Goal: Find specific page/section: Find specific page/section

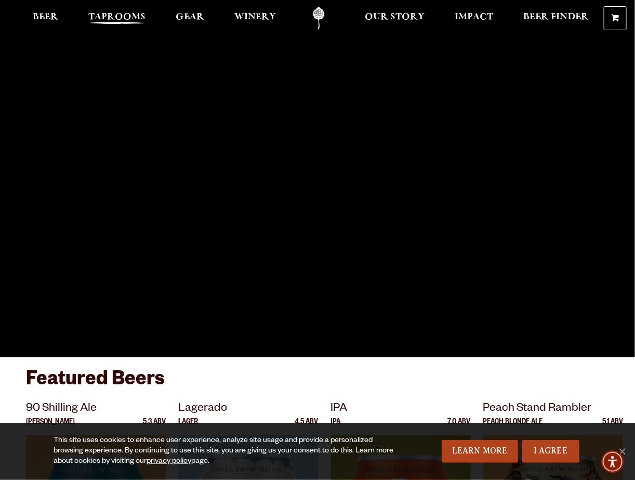
click at [109, 17] on span "Taprooms" at bounding box center [116, 17] width 57 height 8
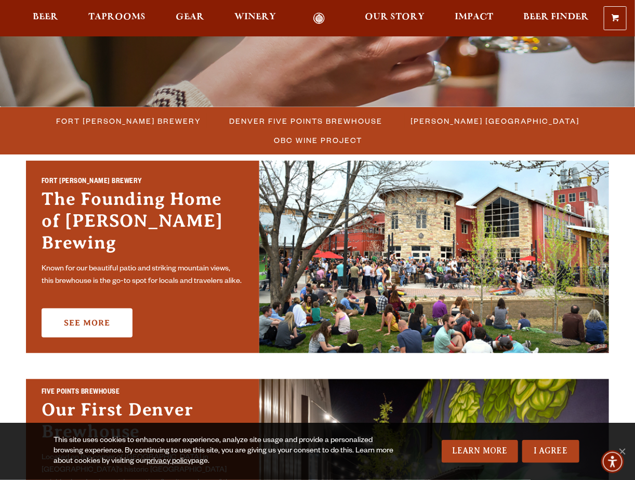
scroll to position [260, 0]
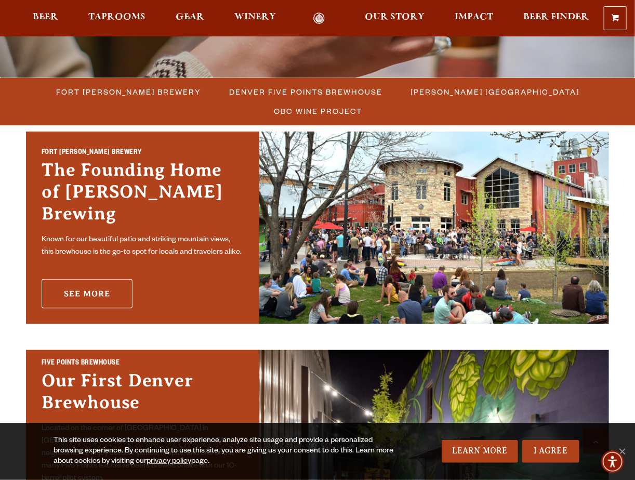
click at [93, 282] on link "See More" at bounding box center [87, 293] width 91 height 29
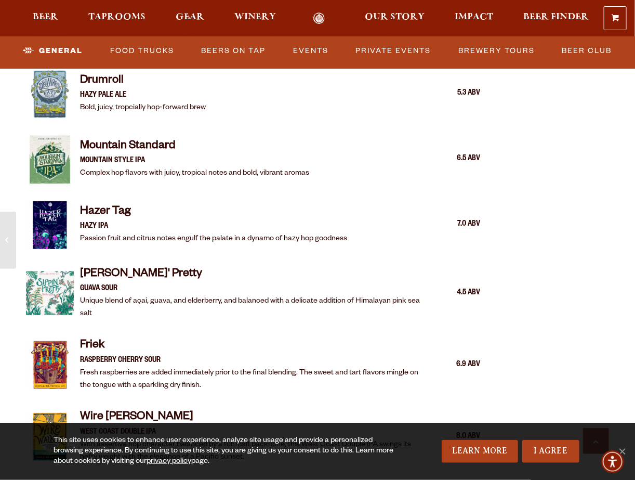
scroll to position [1248, 0]
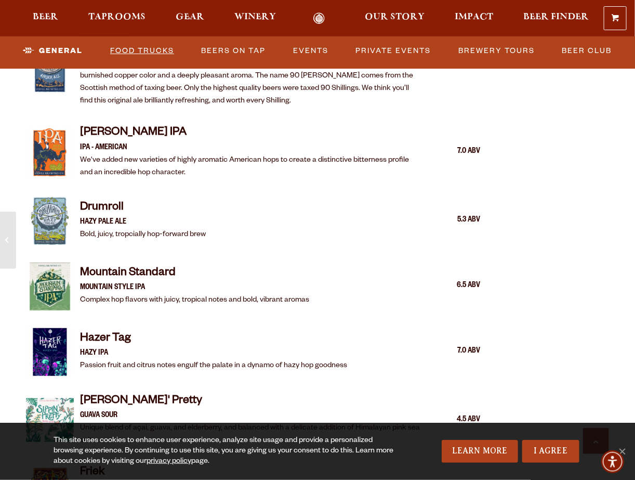
click at [145, 49] on link "Food Trucks" at bounding box center [142, 51] width 72 height 24
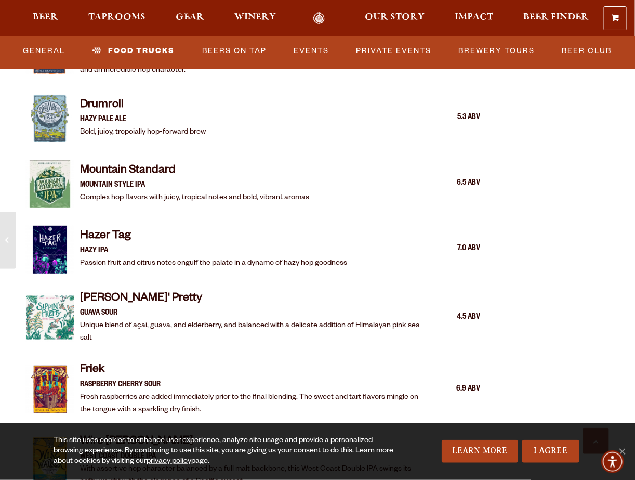
scroll to position [1456, 0]
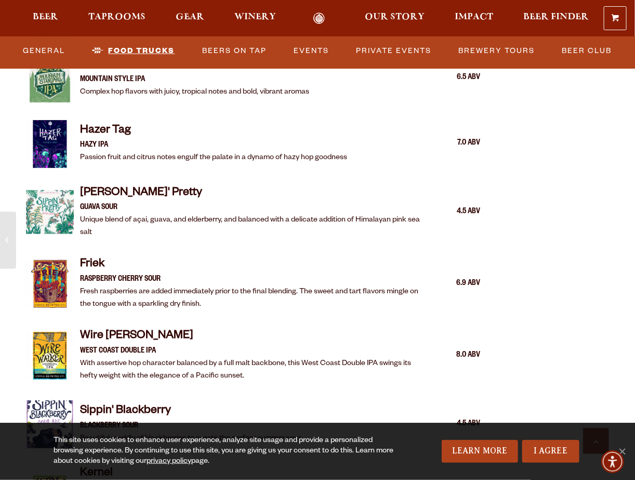
click at [142, 48] on link "Food Trucks" at bounding box center [133, 51] width 91 height 24
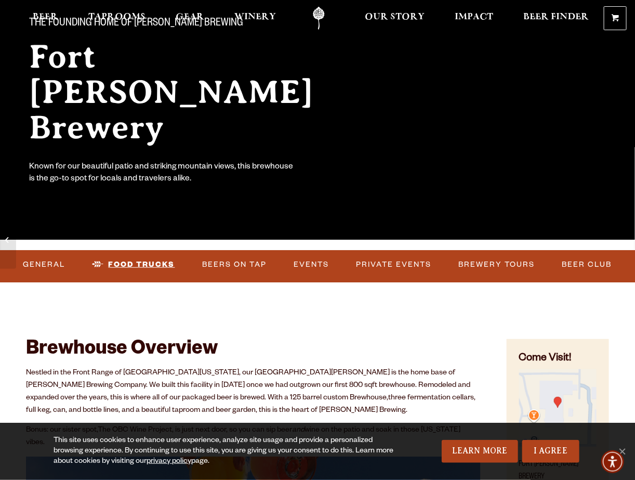
scroll to position [0, 0]
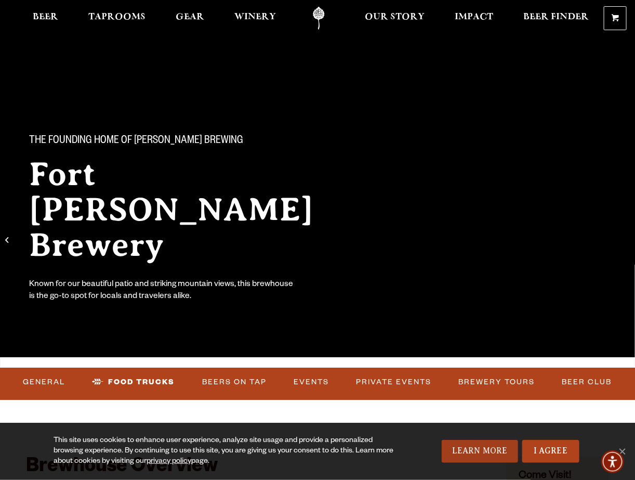
click at [484, 451] on link "Learn More" at bounding box center [480, 451] width 76 height 23
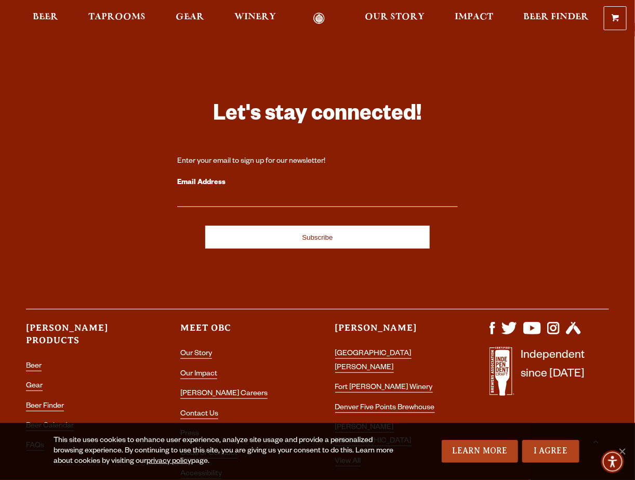
scroll to position [2785, 0]
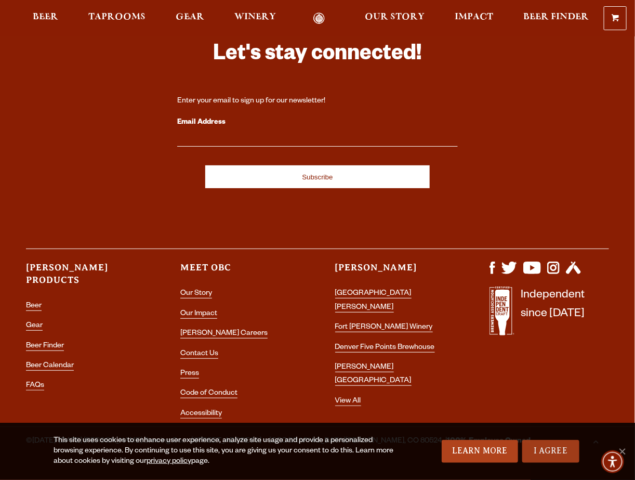
click at [546, 452] on link "I Agree" at bounding box center [551, 451] width 57 height 23
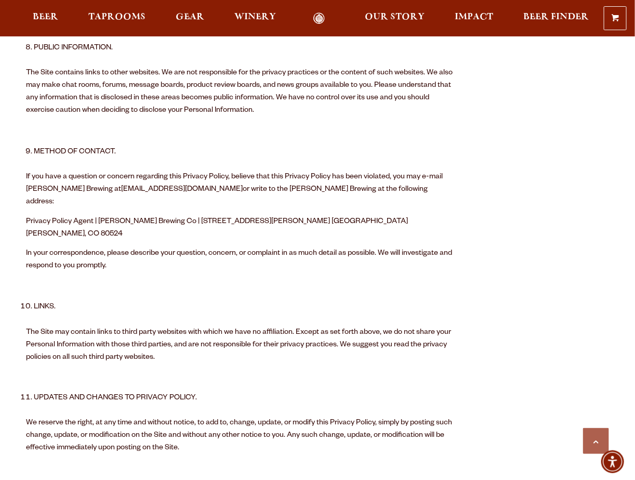
scroll to position [1589, 0]
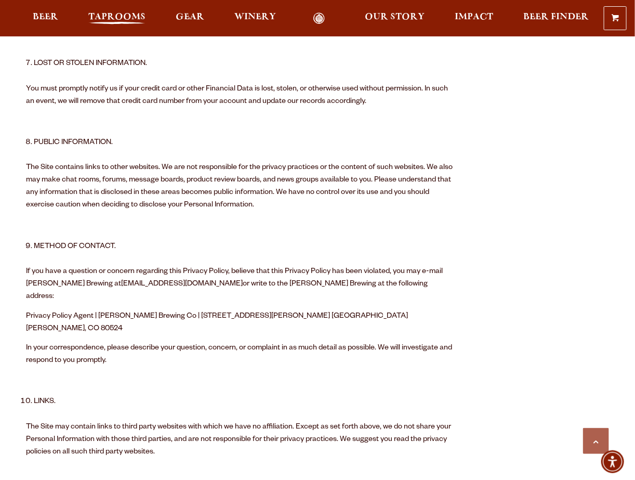
click at [124, 17] on span "Taprooms" at bounding box center [116, 17] width 57 height 8
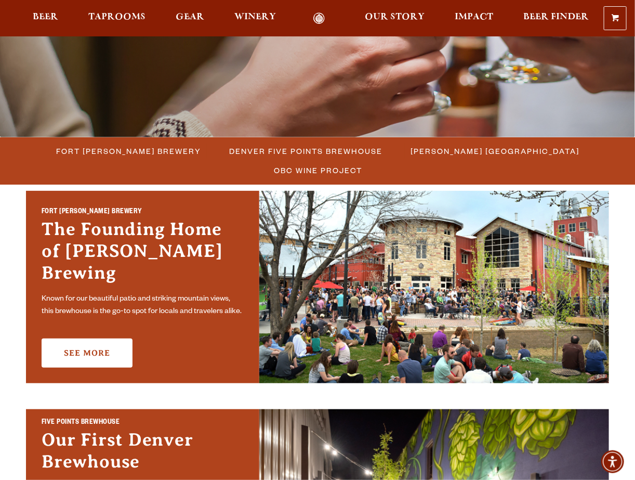
scroll to position [260, 0]
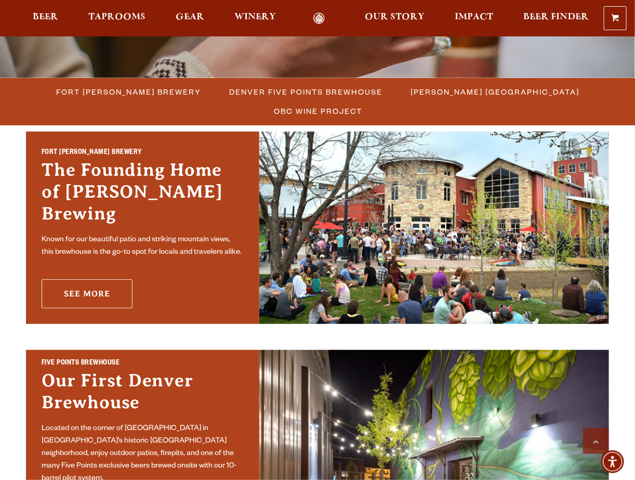
click at [85, 279] on link "See More" at bounding box center [87, 293] width 91 height 29
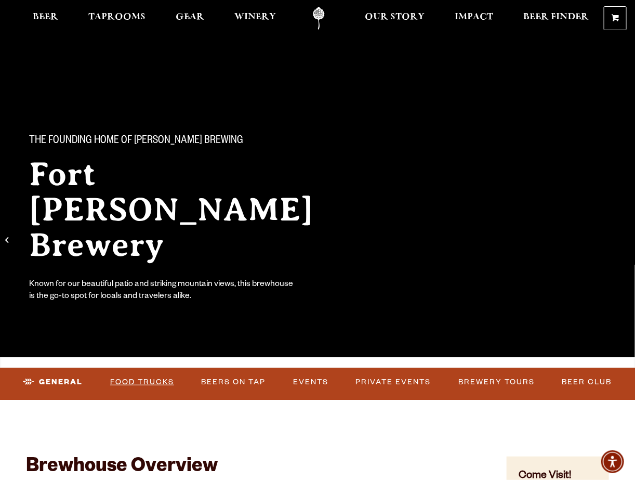
click at [150, 383] on link "Food Trucks" at bounding box center [142, 382] width 72 height 24
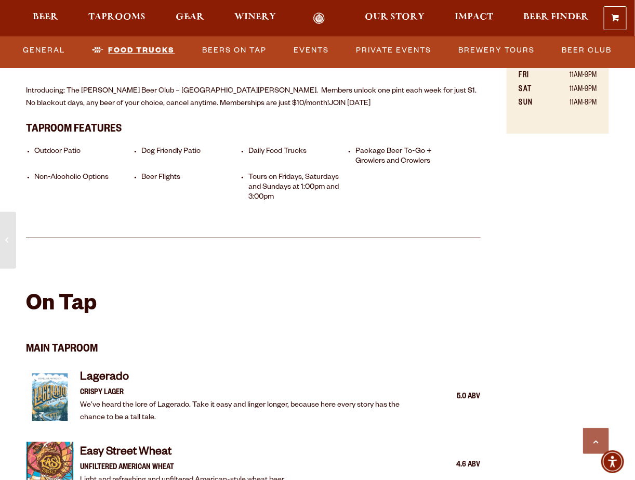
scroll to position [572, 0]
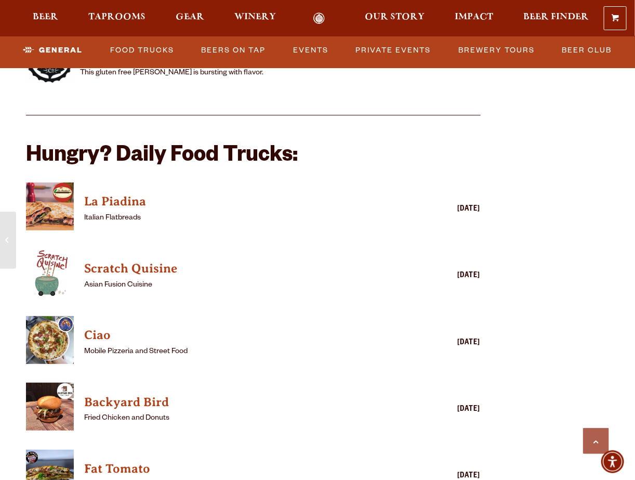
scroll to position [2392, 0]
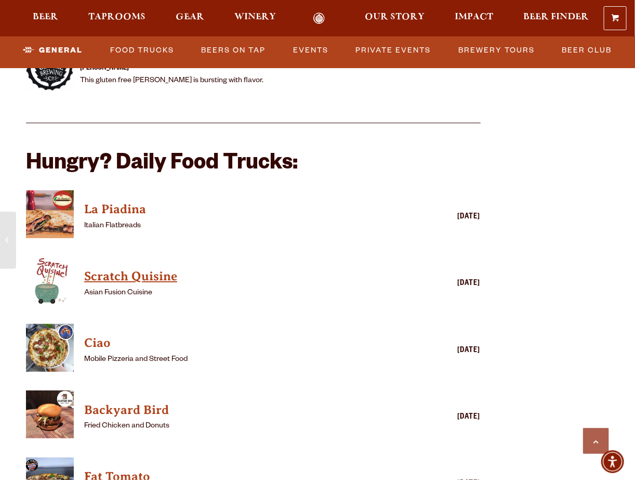
click at [118, 268] on h4 "Scratch Quisine" at bounding box center [238, 276] width 308 height 17
click at [110, 268] on h4 "Scratch Quisine" at bounding box center [238, 276] width 308 height 17
